Goal: Find specific page/section: Find specific page/section

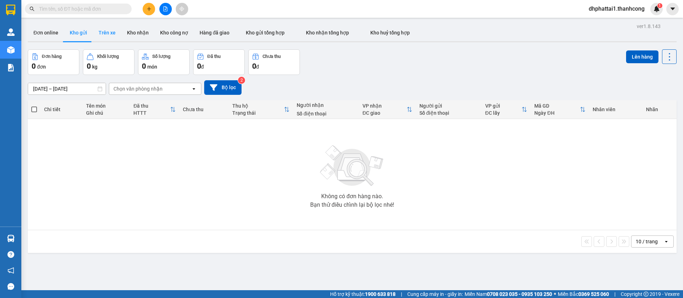
click at [105, 38] on button "Trên xe" at bounding box center [107, 32] width 28 height 17
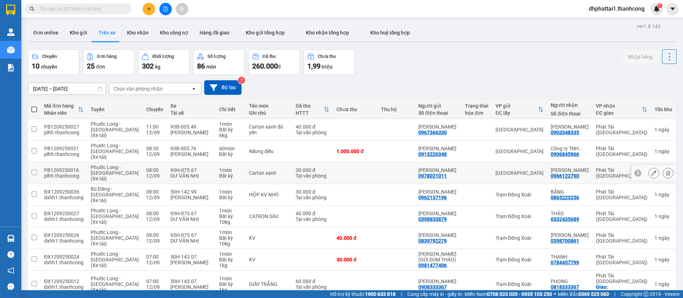
scroll to position [75, 0]
